Goal: Task Accomplishment & Management: Use online tool/utility

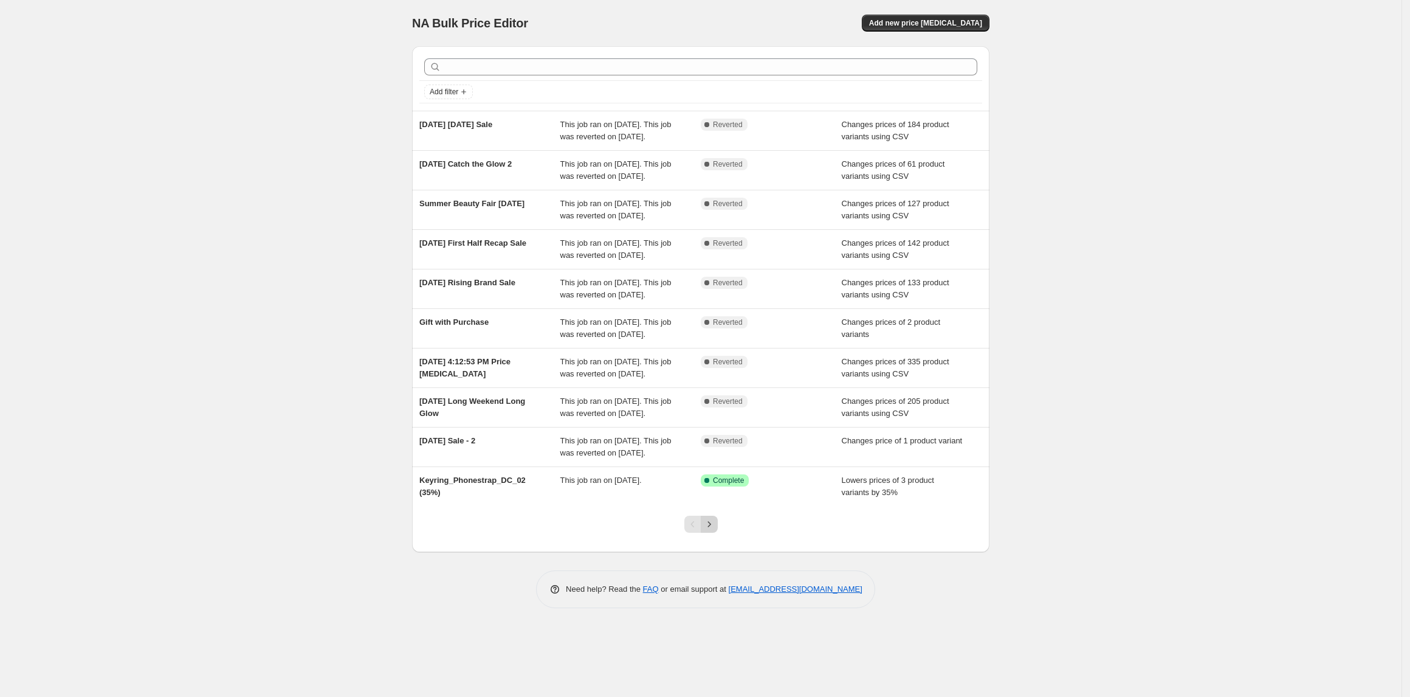
click at [705, 552] on div at bounding box center [701, 529] width 49 height 46
click at [713, 530] on icon "Next" at bounding box center [709, 524] width 12 height 12
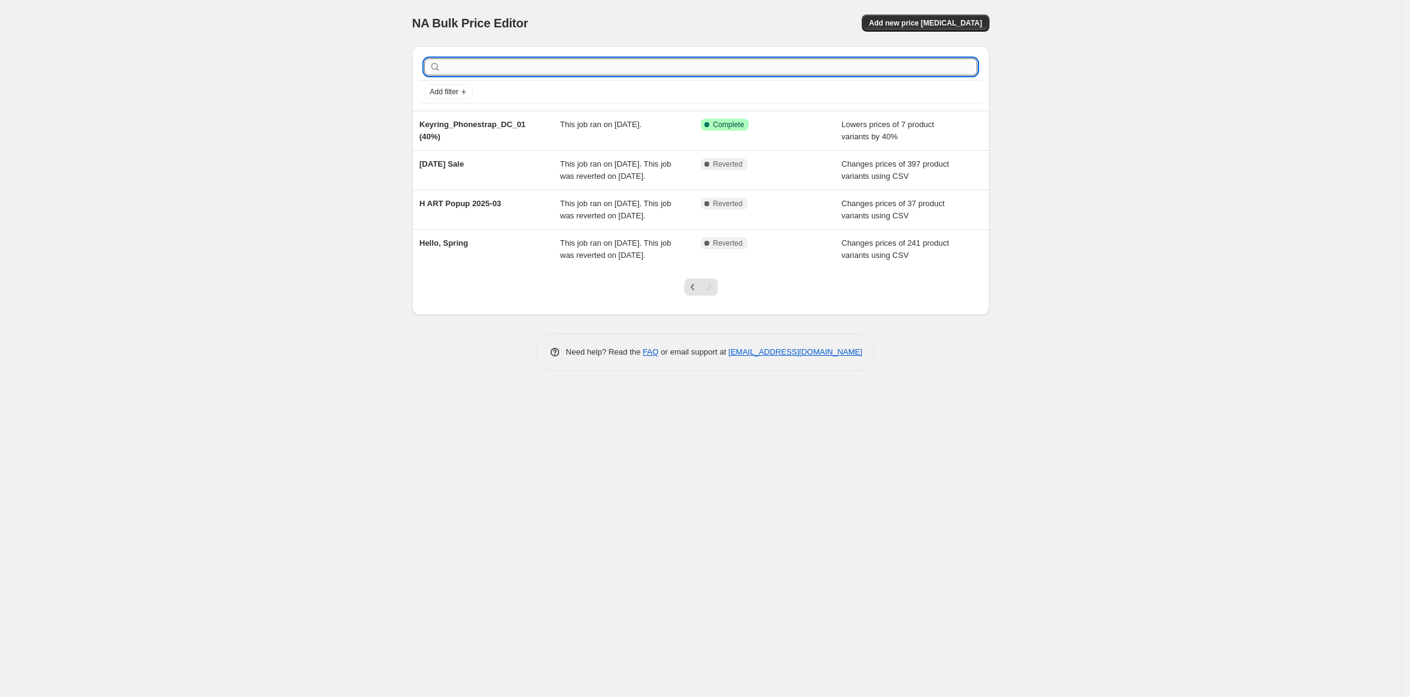
click at [526, 63] on input "text" at bounding box center [711, 66] width 534 height 17
type input "price_is_"
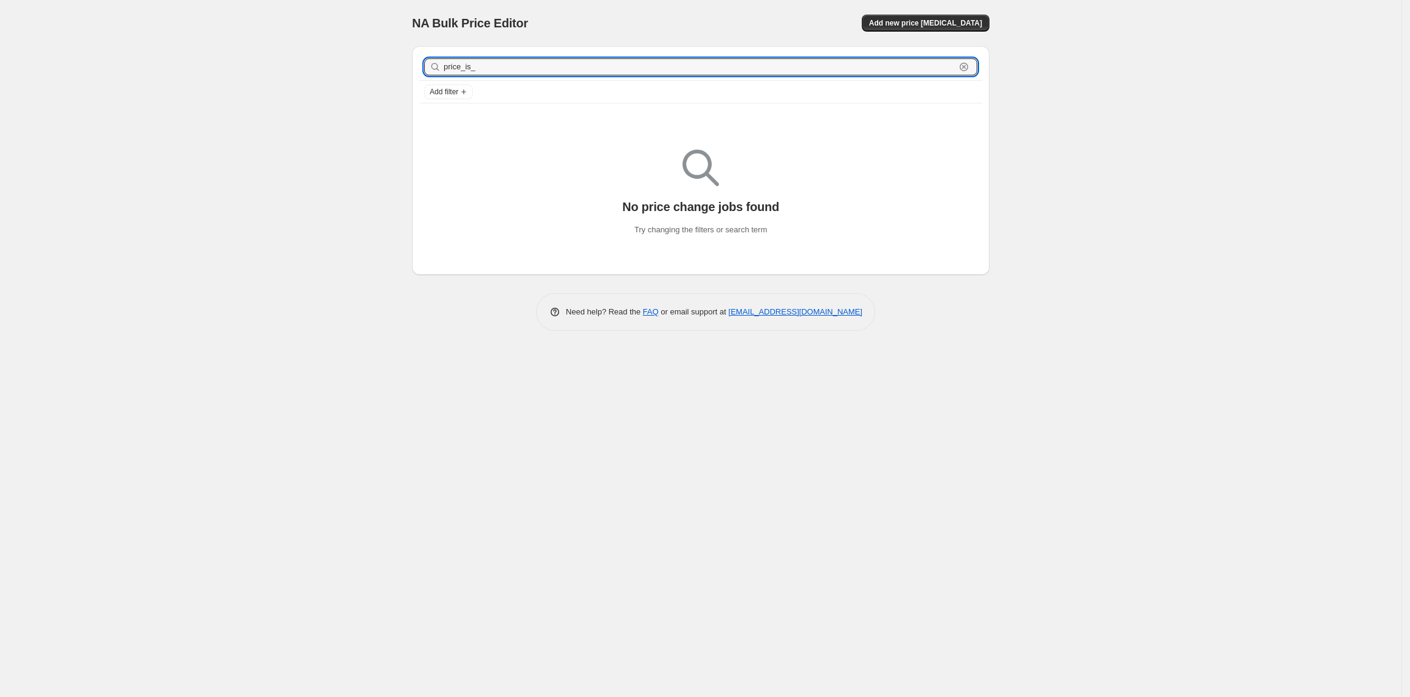
click at [526, 63] on input "price_is_" at bounding box center [700, 66] width 512 height 17
type input "price_is_0"
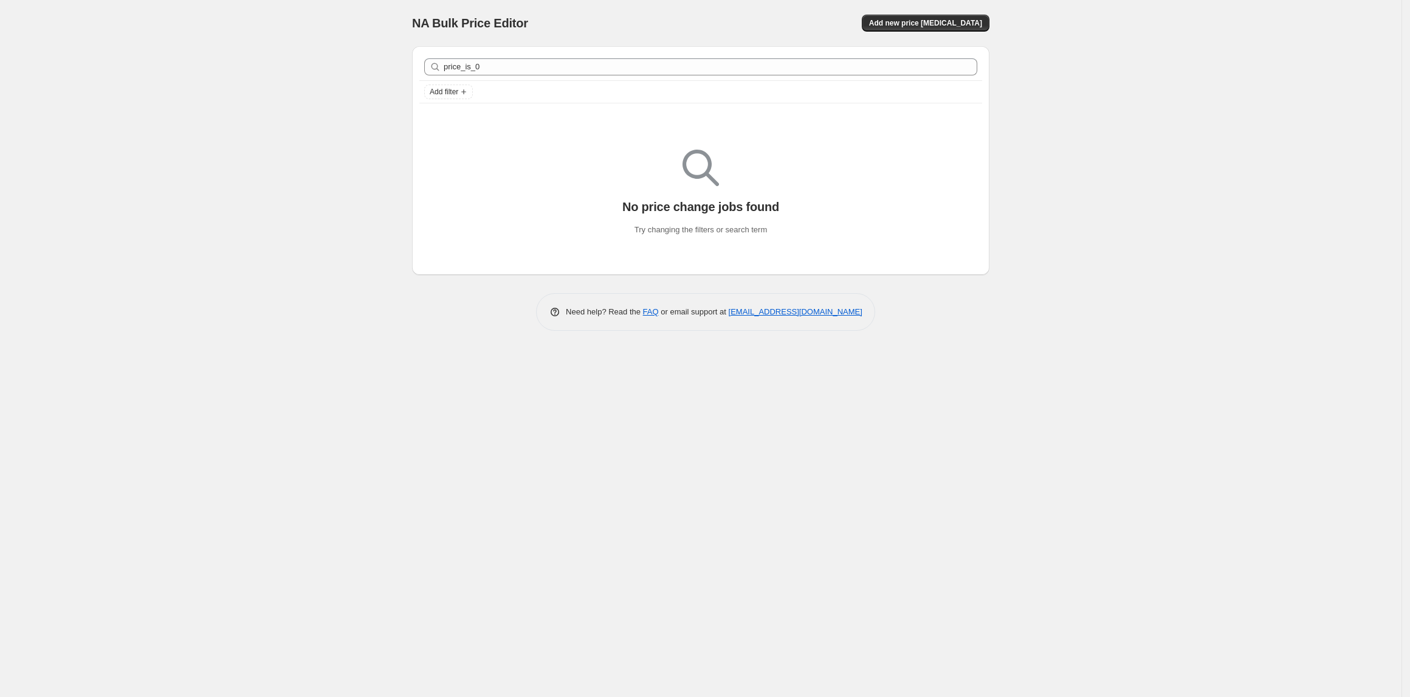
click at [499, 273] on div "No price change jobs found Try changing the filters or search term" at bounding box center [701, 193] width 578 height 164
